Goal: Find specific page/section: Find specific page/section

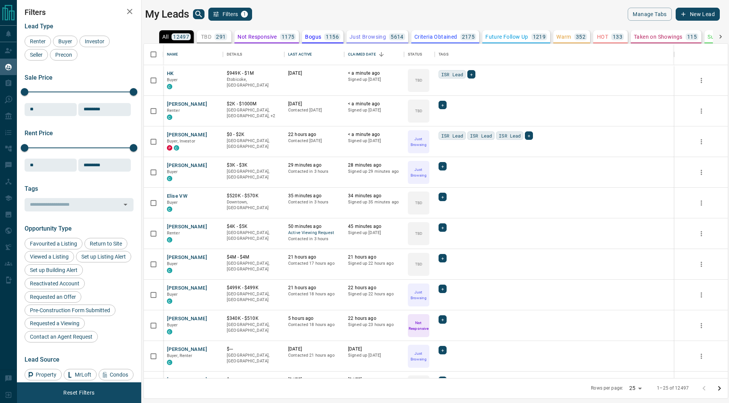
scroll to position [335, 584]
click at [215, 73] on icon "Open in New Tab" at bounding box center [214, 73] width 6 height 6
click at [213, 102] on icon "Open in New Tab" at bounding box center [214, 104] width 6 height 6
click at [214, 134] on icon "Open in New Tab" at bounding box center [214, 134] width 5 height 5
click at [196, 12] on icon "search button" at bounding box center [198, 14] width 7 height 7
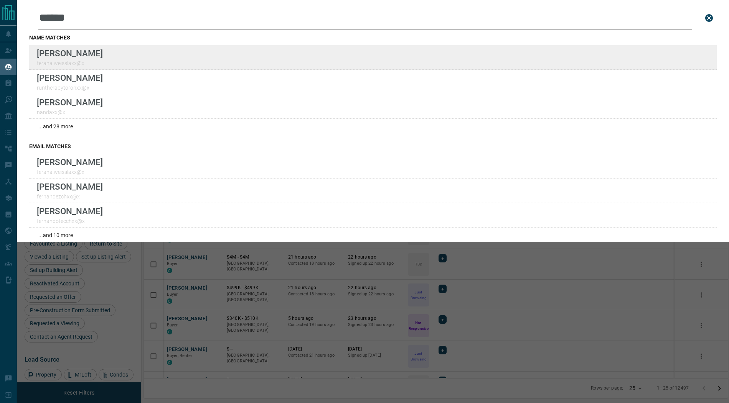
click at [249, 53] on div "Ferana Weissland ferana.weisslaxx@x" at bounding box center [372, 57] width 687 height 25
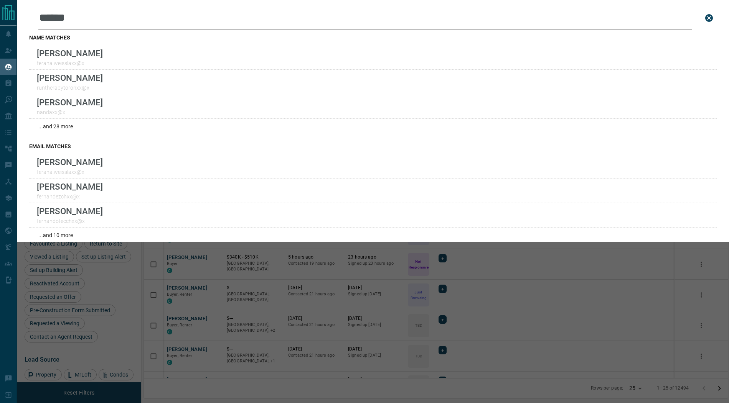
click at [131, 21] on input "******" at bounding box center [365, 18] width 654 height 24
type input "*"
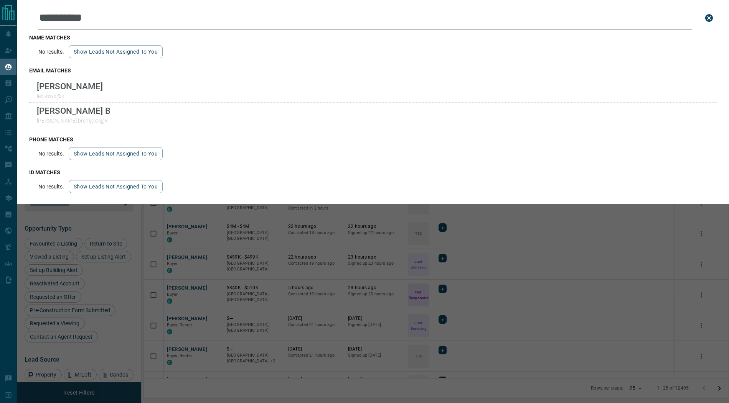
drag, startPoint x: 85, startPoint y: 14, endPoint x: 13, endPoint y: 7, distance: 71.7
click at [13, 7] on div "Lead Transfers Claim Leads My Leads Tasks Opportunities Deals Campaigns Automat…" at bounding box center [364, 197] width 729 height 394
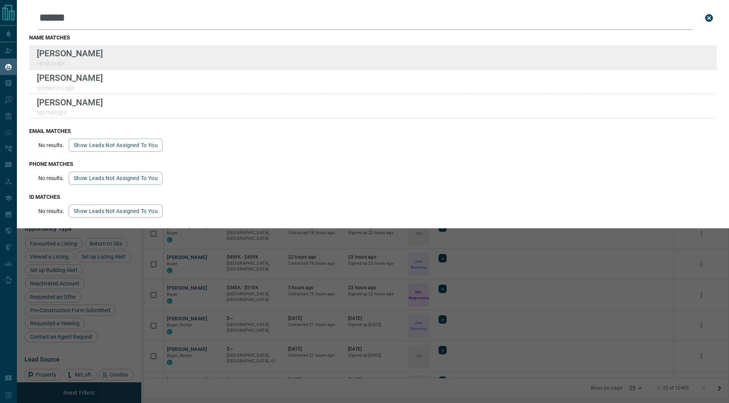
type input "*****"
click at [0, 0] on div "Lead Transfers Claim Leads My Leads Tasks Opportunities Deals Campaigns Automat…" at bounding box center [364, 197] width 729 height 394
